Goal: Find contact information: Find contact information

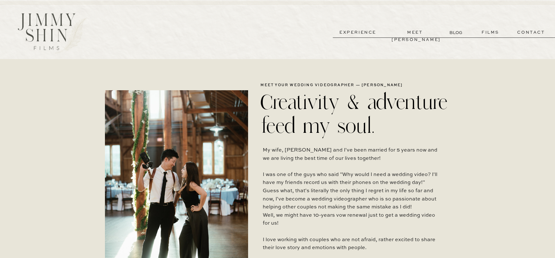
click at [363, 31] on p "experience" at bounding box center [357, 32] width 47 height 7
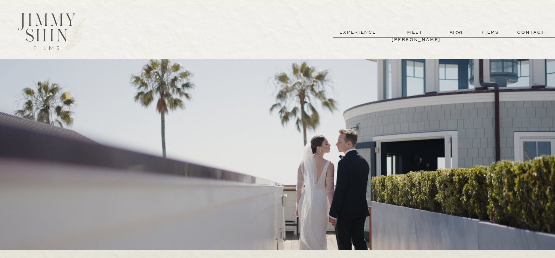
click at [531, 31] on p "contact" at bounding box center [531, 32] width 46 height 7
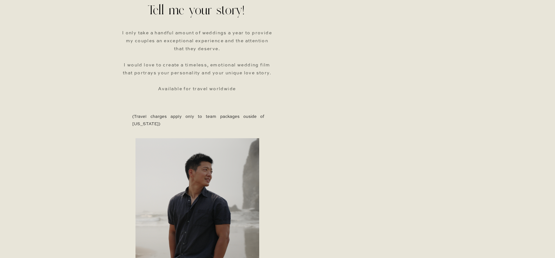
scroll to position [213, 0]
